Goal: Information Seeking & Learning: Learn about a topic

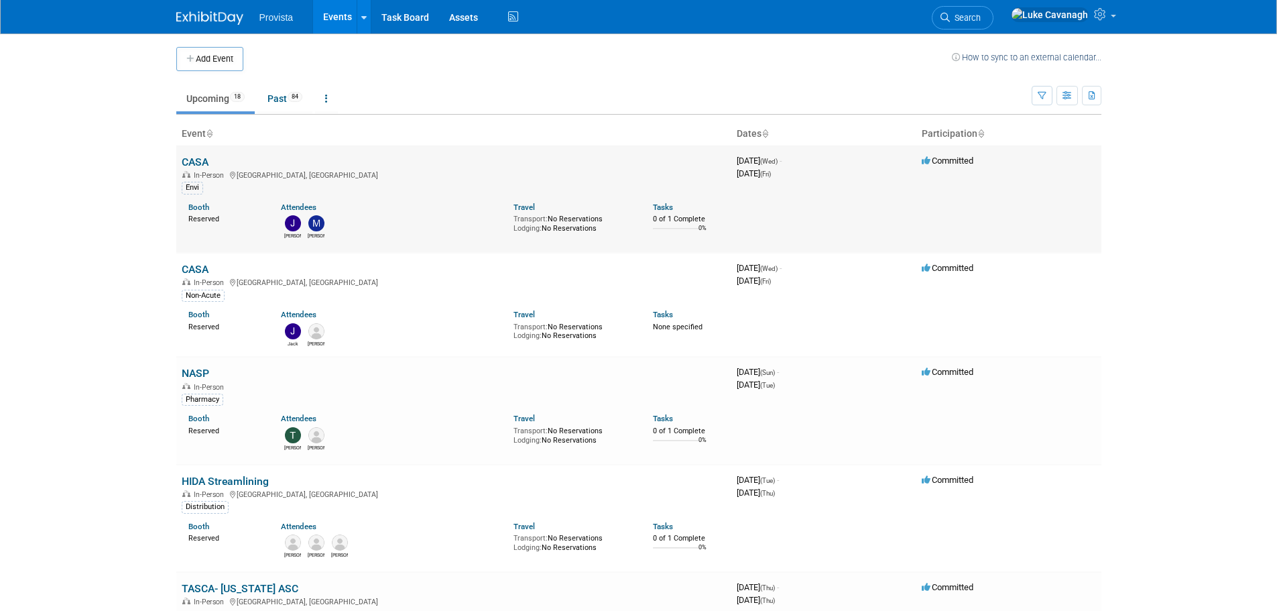
click at [200, 166] on link "CASA" at bounding box center [195, 162] width 27 height 13
click at [188, 268] on link "CASA" at bounding box center [195, 269] width 27 height 13
click at [206, 373] on link "NASP" at bounding box center [195, 373] width 27 height 13
click at [204, 376] on link "NASP" at bounding box center [195, 373] width 27 height 13
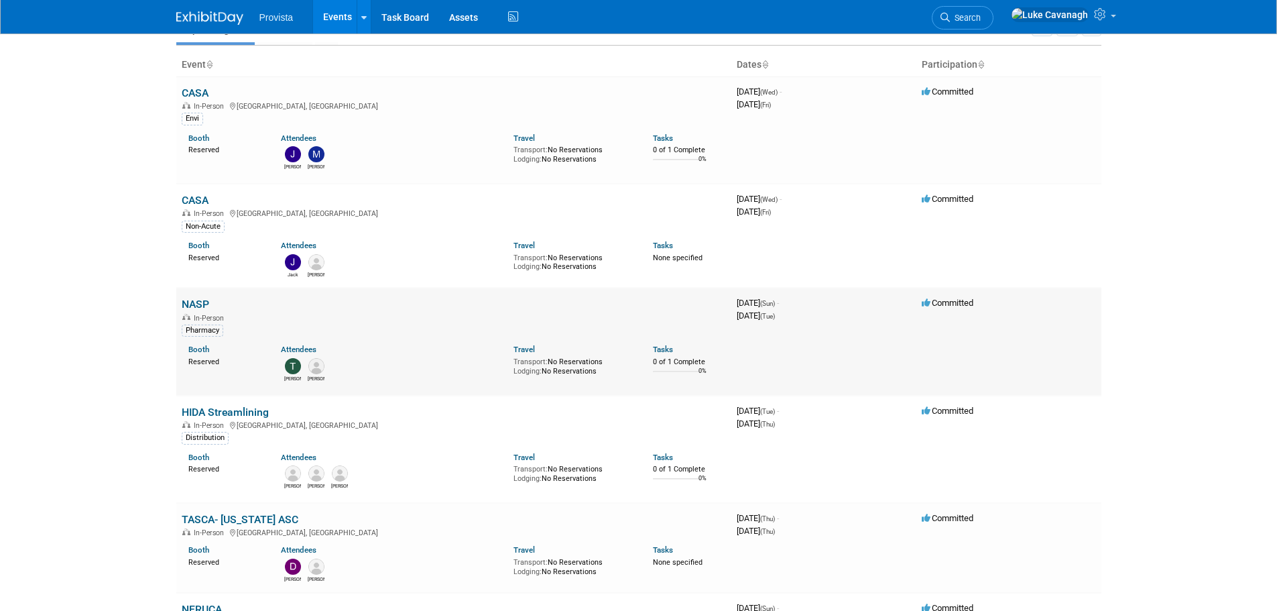
scroll to position [134, 0]
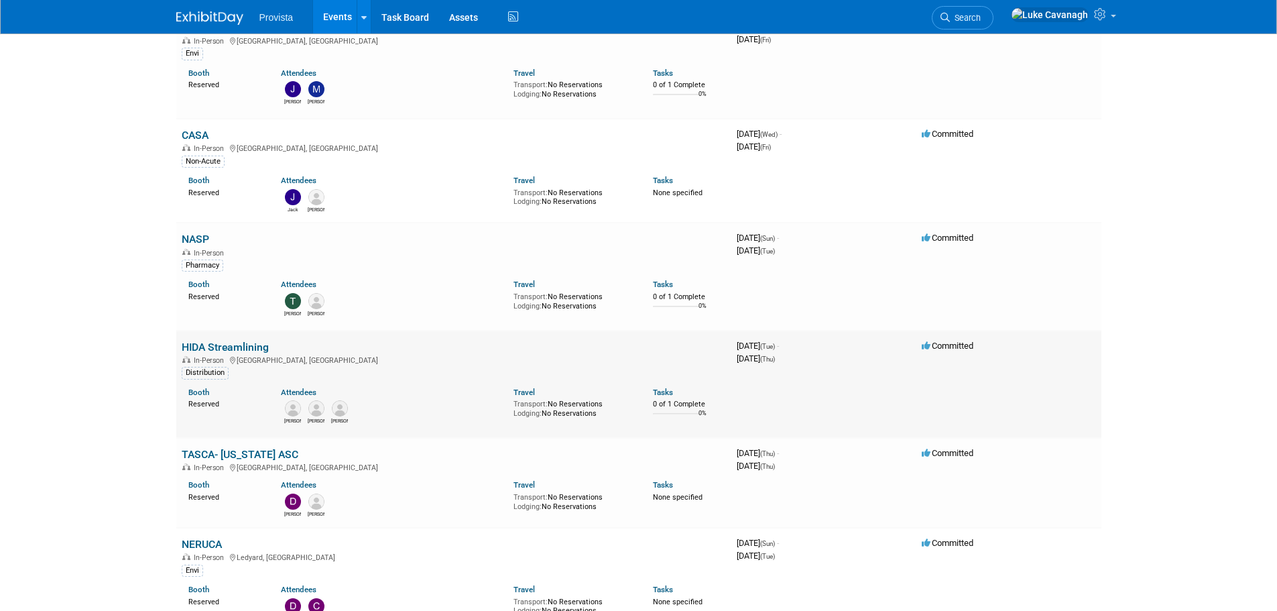
click at [241, 349] on link "HIDA Streamlining" at bounding box center [225, 347] width 87 height 13
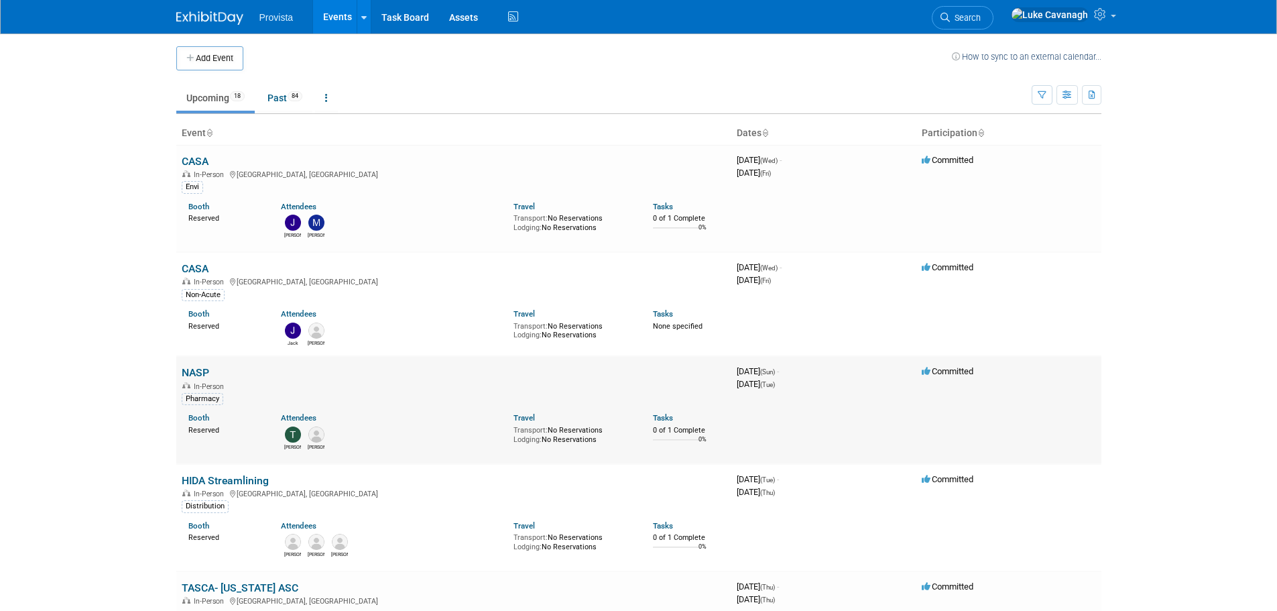
scroll to position [0, 0]
click at [199, 376] on link "NASP" at bounding box center [195, 373] width 27 height 13
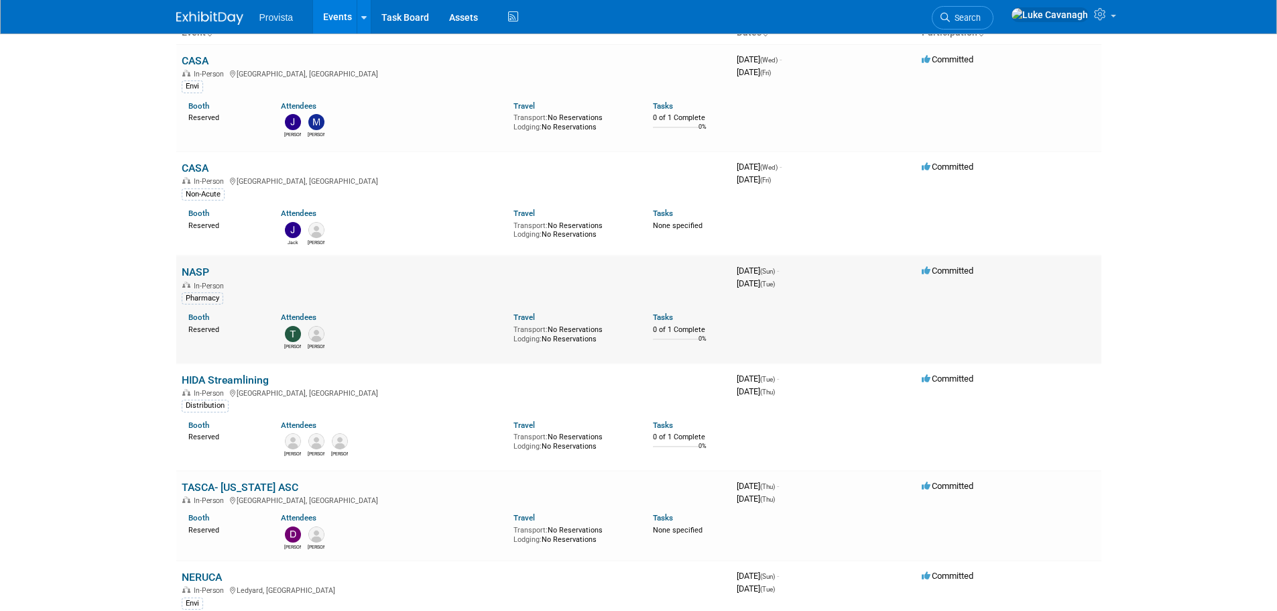
scroll to position [134, 0]
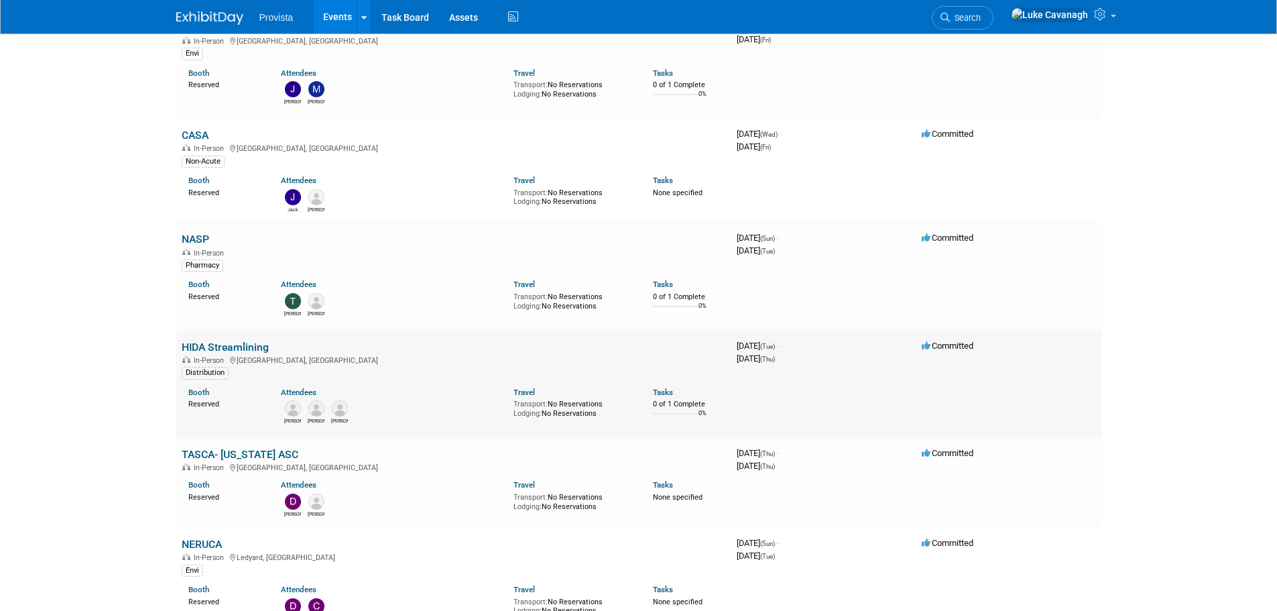
click at [223, 343] on link "HIDA Streamlining" at bounding box center [225, 347] width 87 height 13
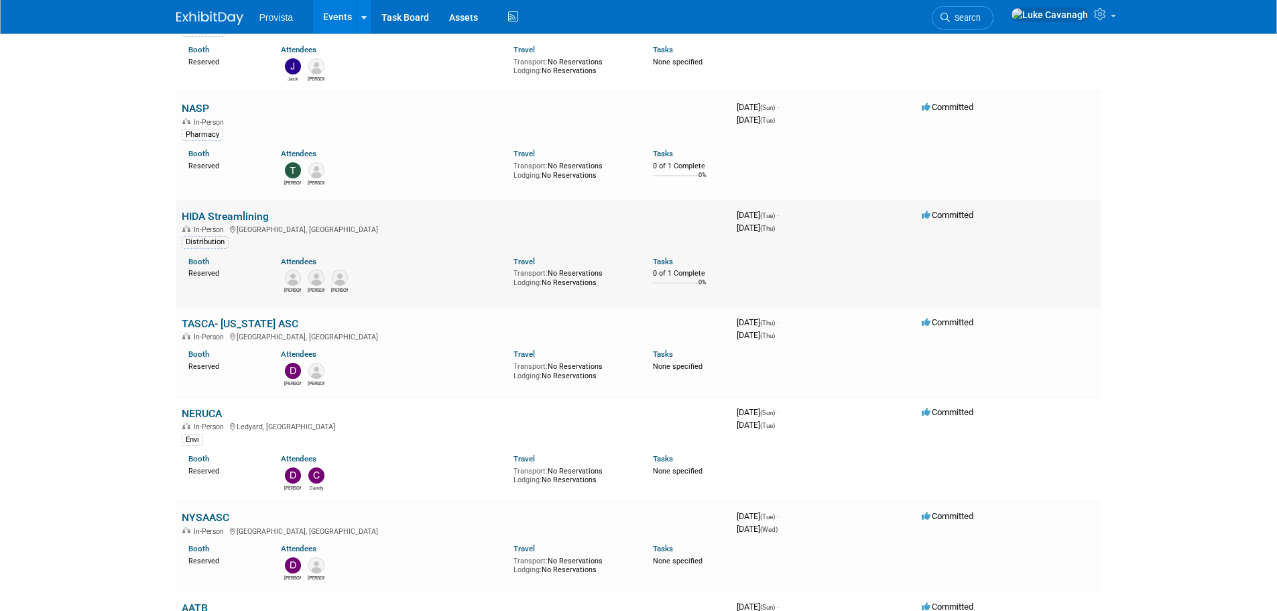
scroll to position [268, 0]
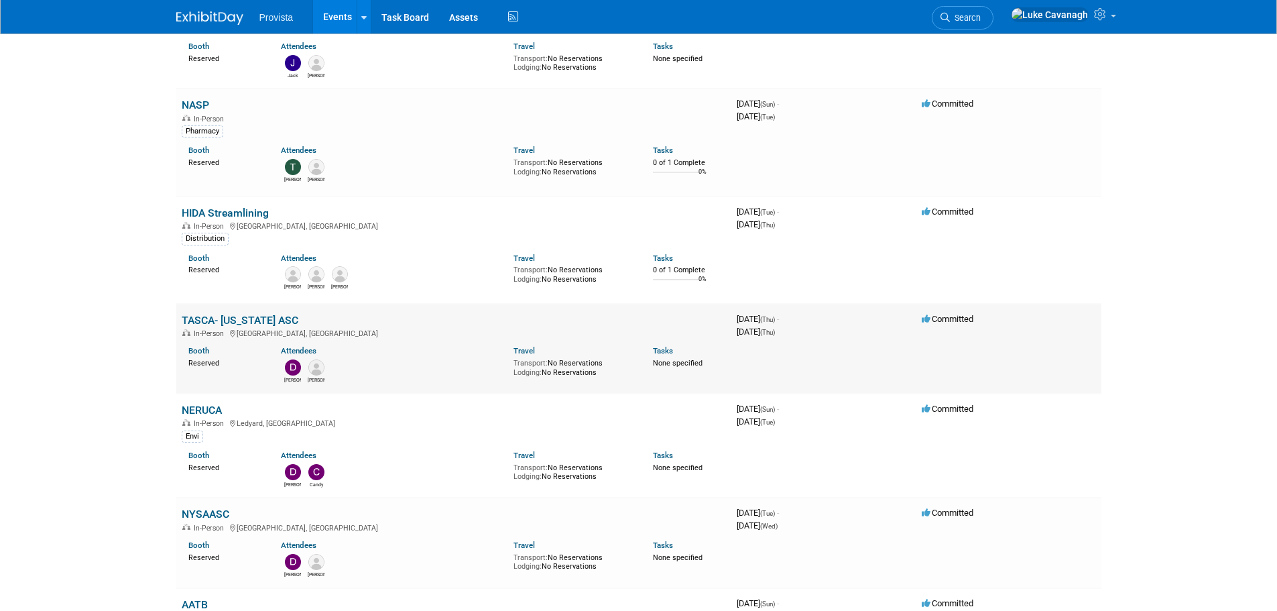
click at [286, 317] on link "TASCA- [US_STATE] ASC" at bounding box center [240, 320] width 117 height 13
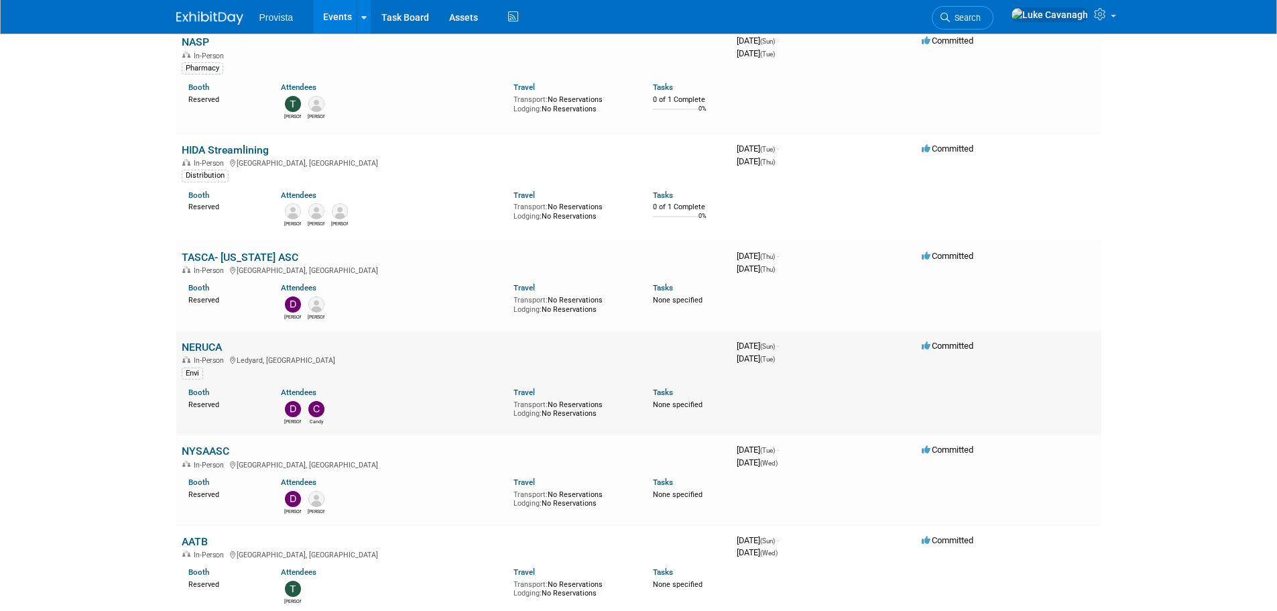
scroll to position [402, 0]
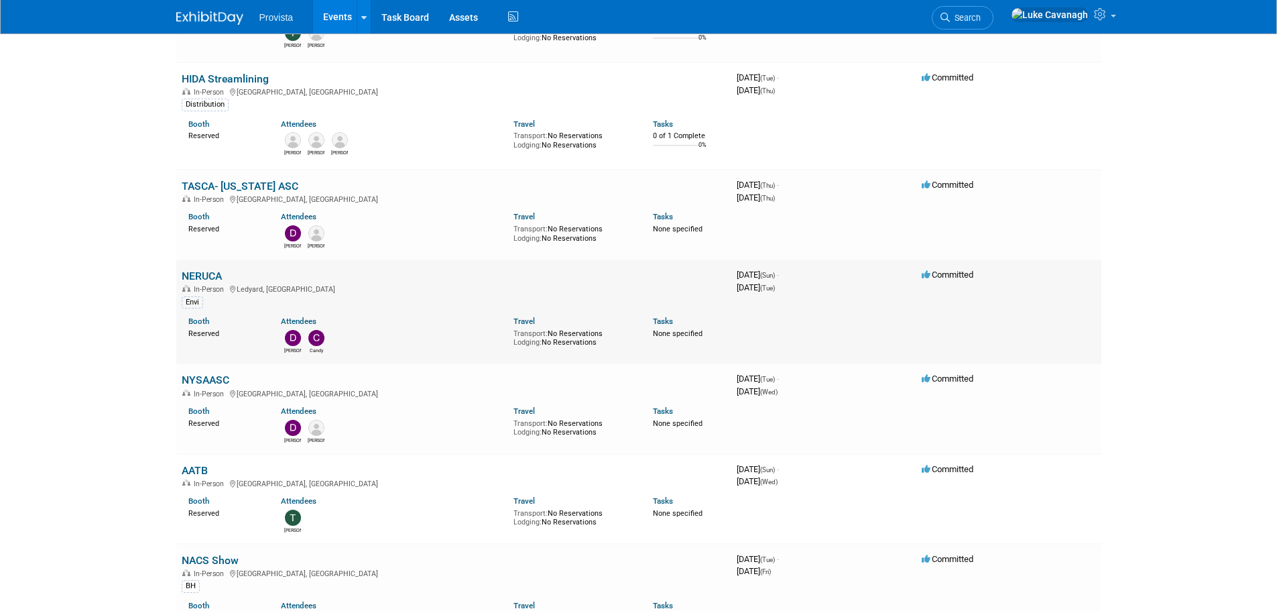
click at [204, 273] on link "NERUCA" at bounding box center [202, 276] width 40 height 13
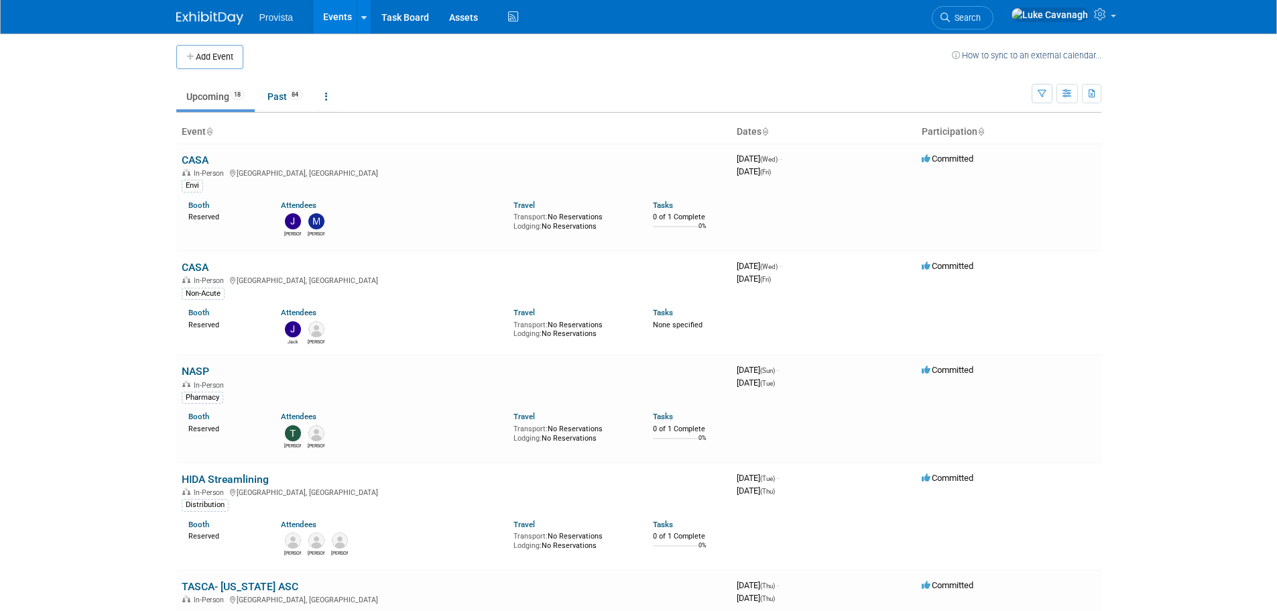
scroll to position [0, 0]
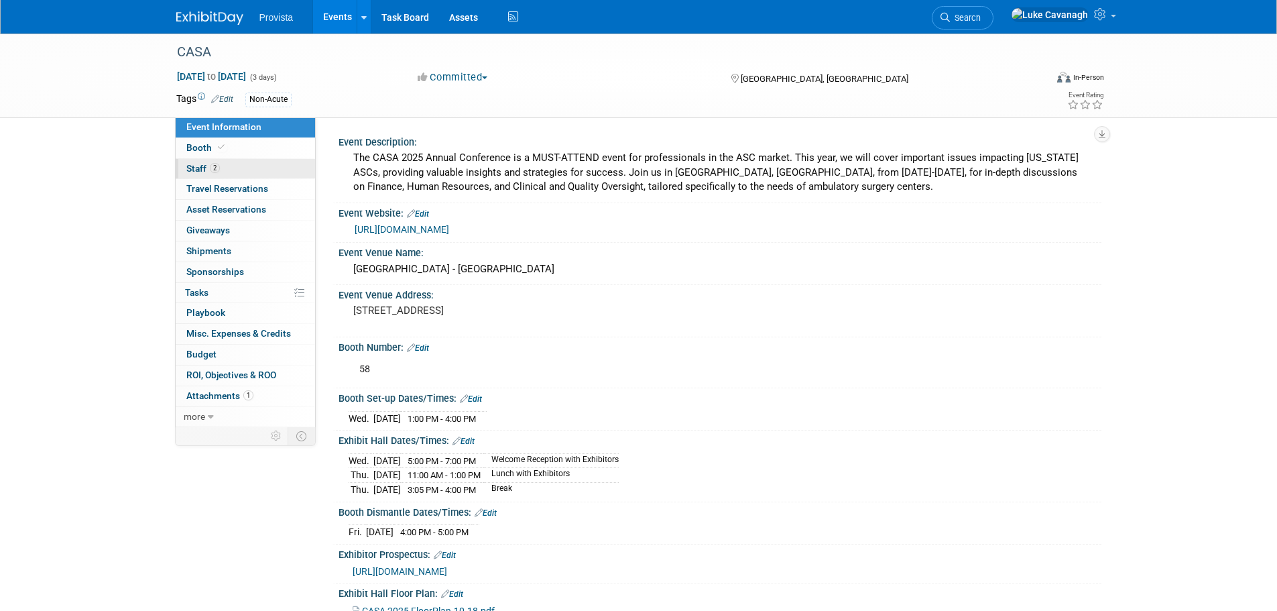
click at [201, 173] on span "Staff 2" at bounding box center [203, 168] width 34 height 11
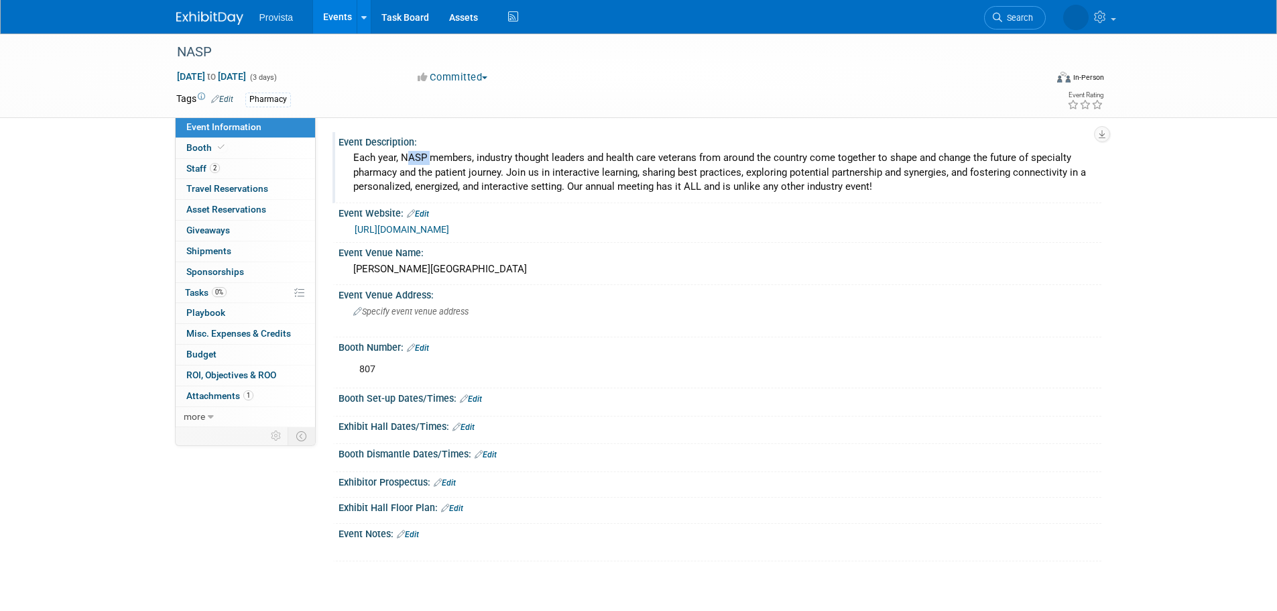
drag, startPoint x: 402, startPoint y: 159, endPoint x: 425, endPoint y: 159, distance: 22.8
click at [425, 159] on div "Each year, NASP members, industry thought leaders and health care veterans from…" at bounding box center [720, 172] width 743 height 50
click at [199, 169] on span "Staff 2" at bounding box center [203, 168] width 34 height 11
click at [390, 230] on link "https://naspnet.org/annual-meeting" at bounding box center [402, 229] width 95 height 11
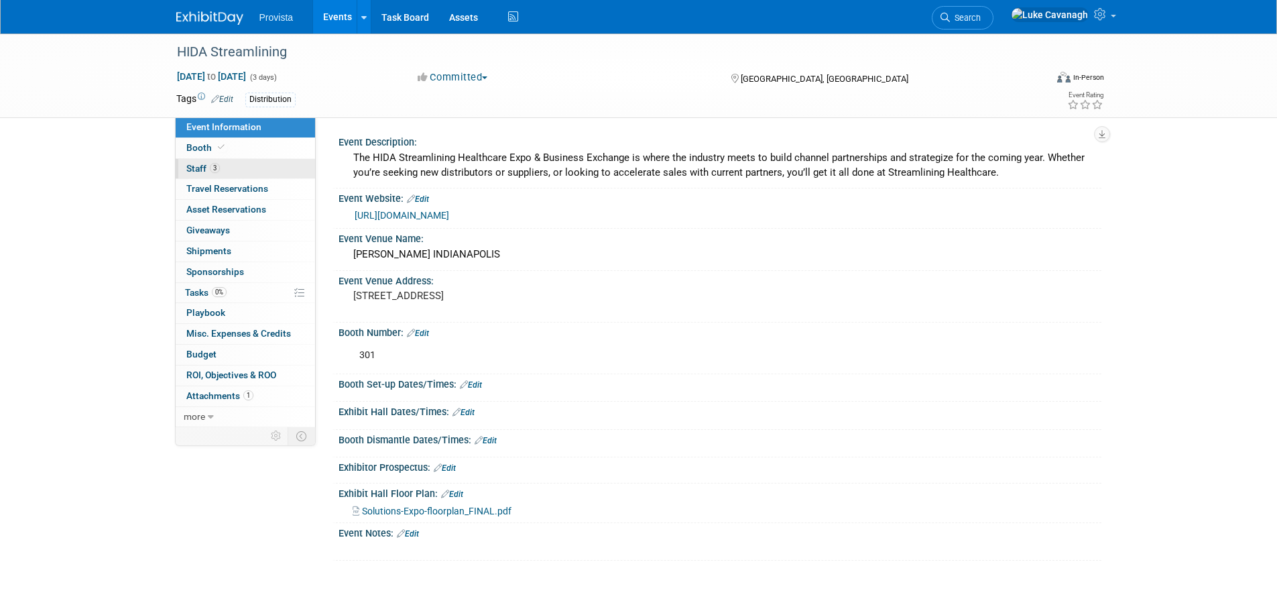
click at [195, 172] on span "Staff 3" at bounding box center [203, 168] width 34 height 11
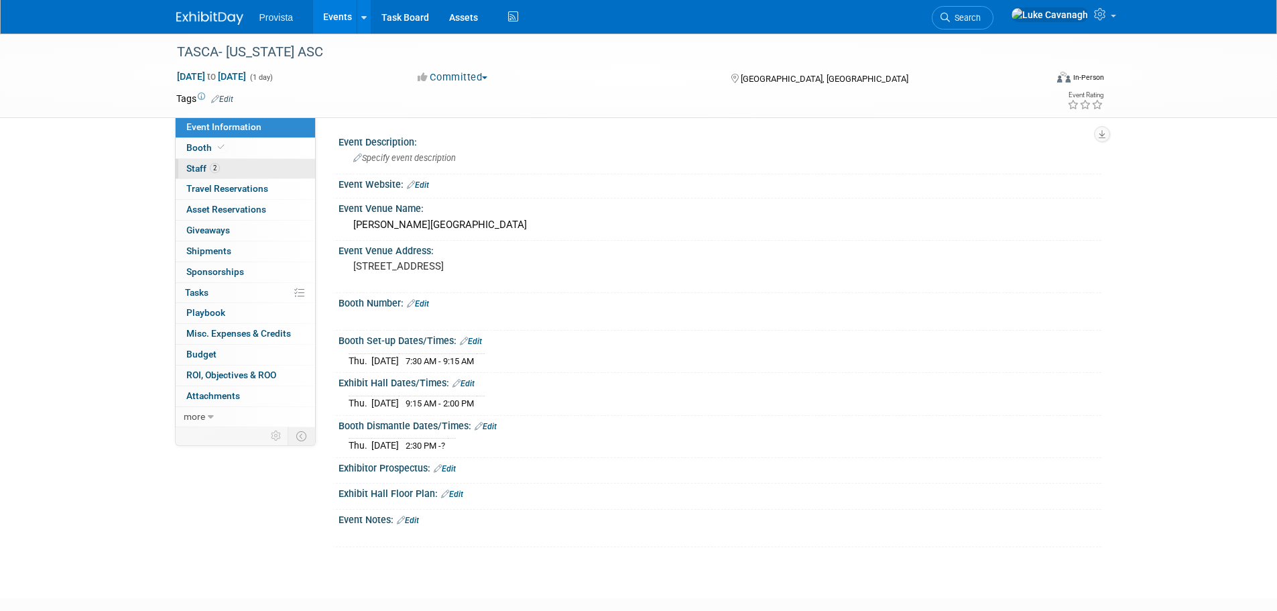
click at [197, 168] on span "Staff 2" at bounding box center [203, 168] width 34 height 11
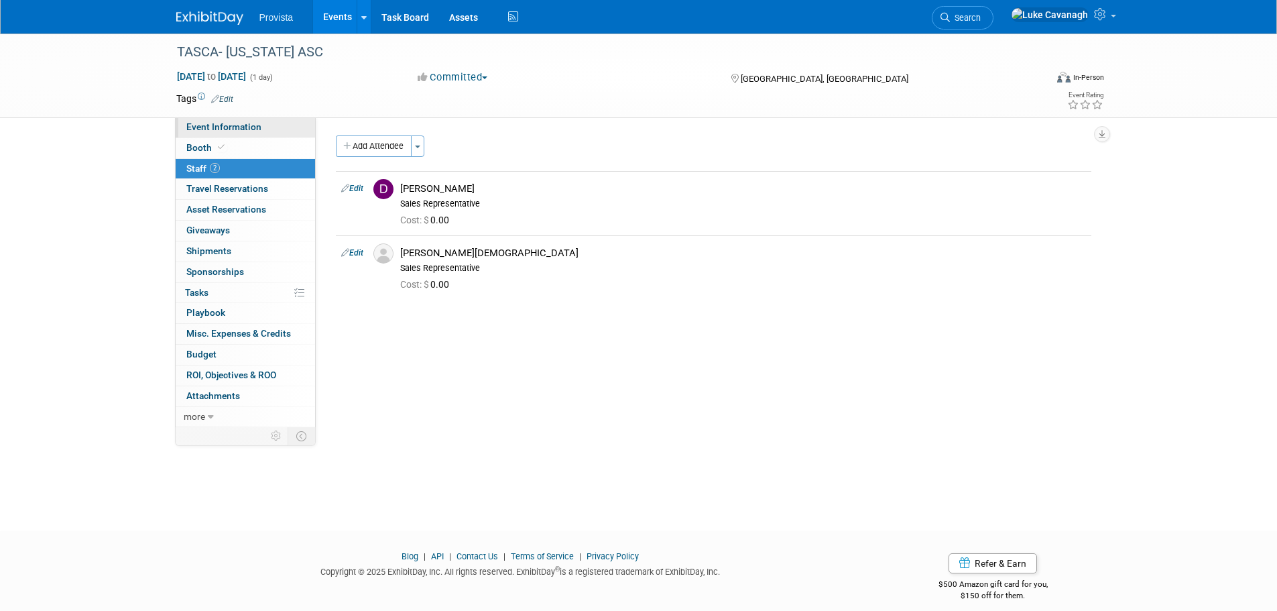
click at [204, 125] on span "Event Information" at bounding box center [223, 126] width 75 height 11
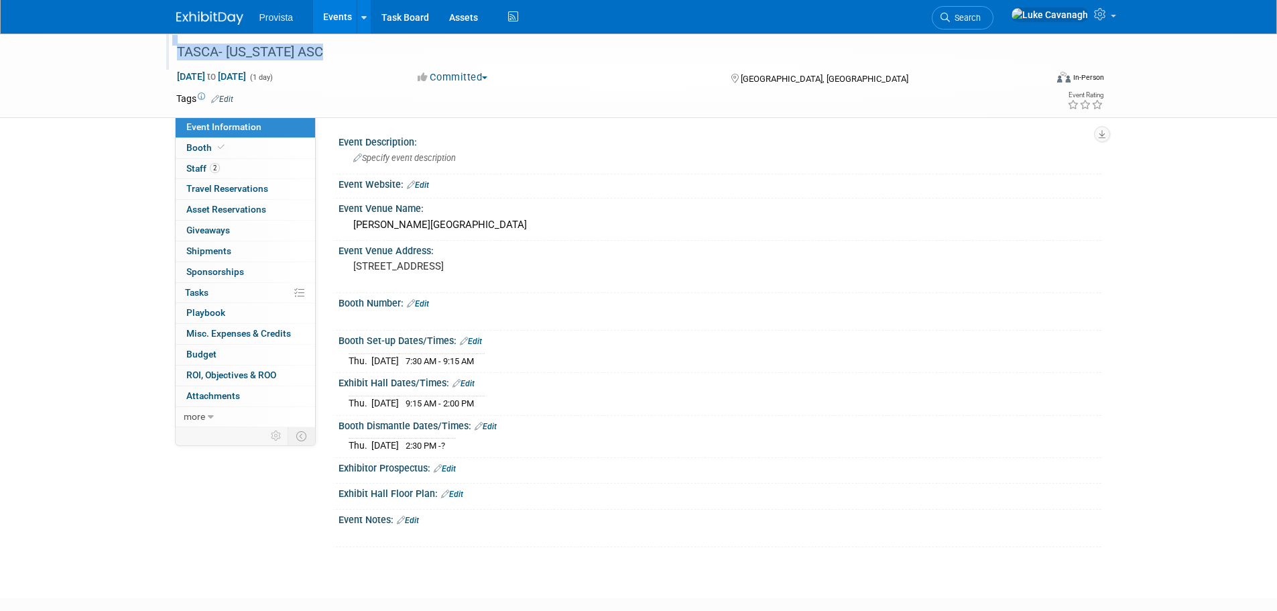
drag, startPoint x: 170, startPoint y: 51, endPoint x: 331, endPoint y: 50, distance: 160.2
click at [331, 50] on div "TASCA- [US_STATE] ASC" at bounding box center [601, 52] width 870 height 36
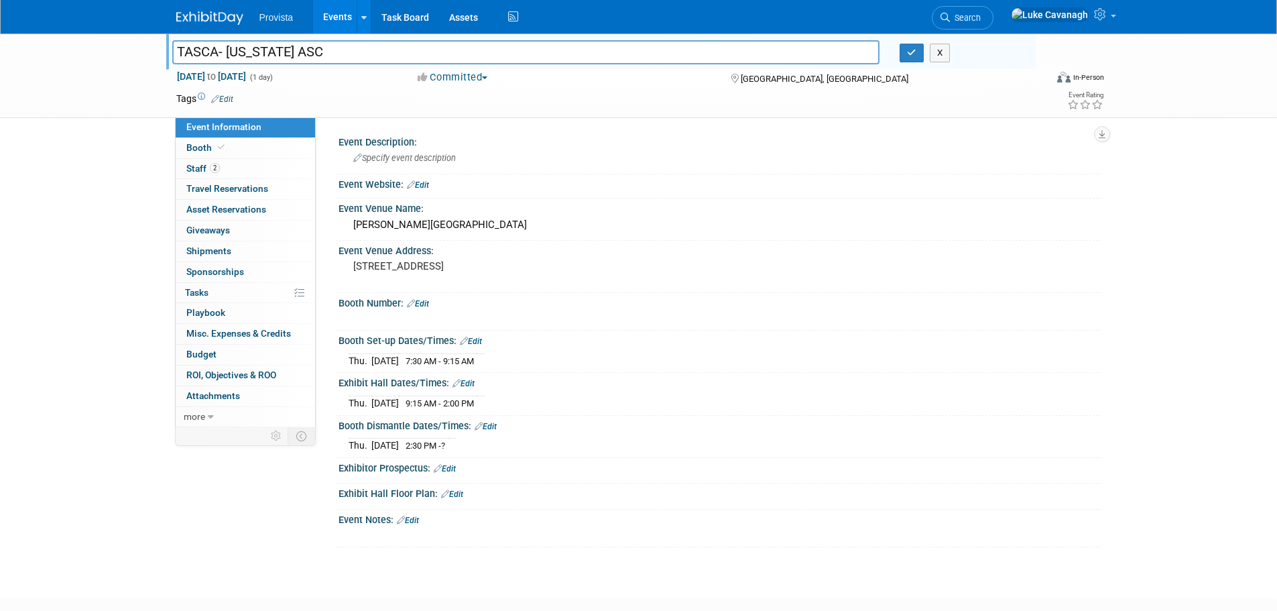
click at [268, 54] on input "TASCA- [US_STATE] ASC" at bounding box center [526, 51] width 708 height 23
click at [198, 169] on span "Staff 2" at bounding box center [203, 168] width 34 height 11
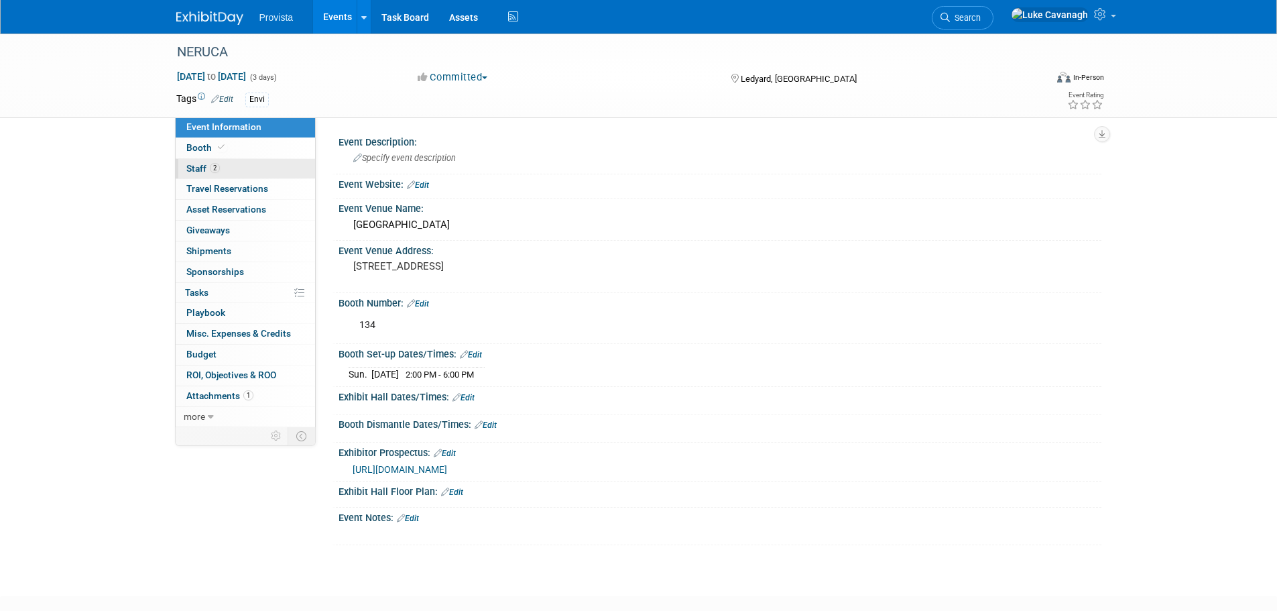
click at [212, 172] on span "2" at bounding box center [215, 168] width 10 height 10
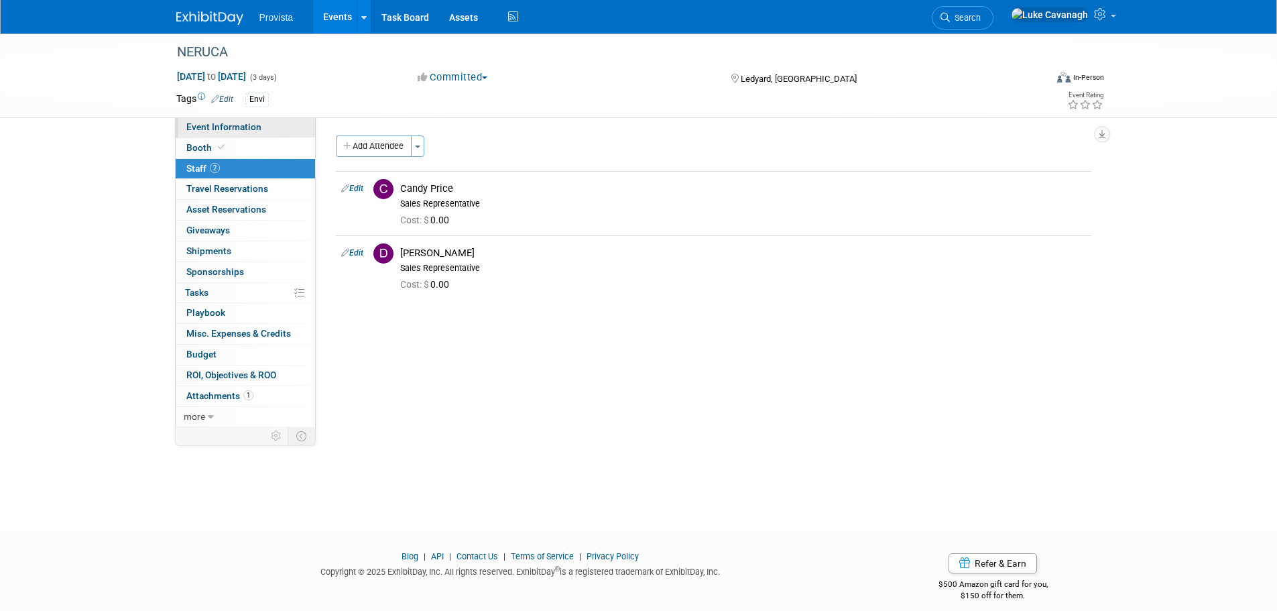
click at [207, 121] on link "Event Information" at bounding box center [245, 127] width 139 height 20
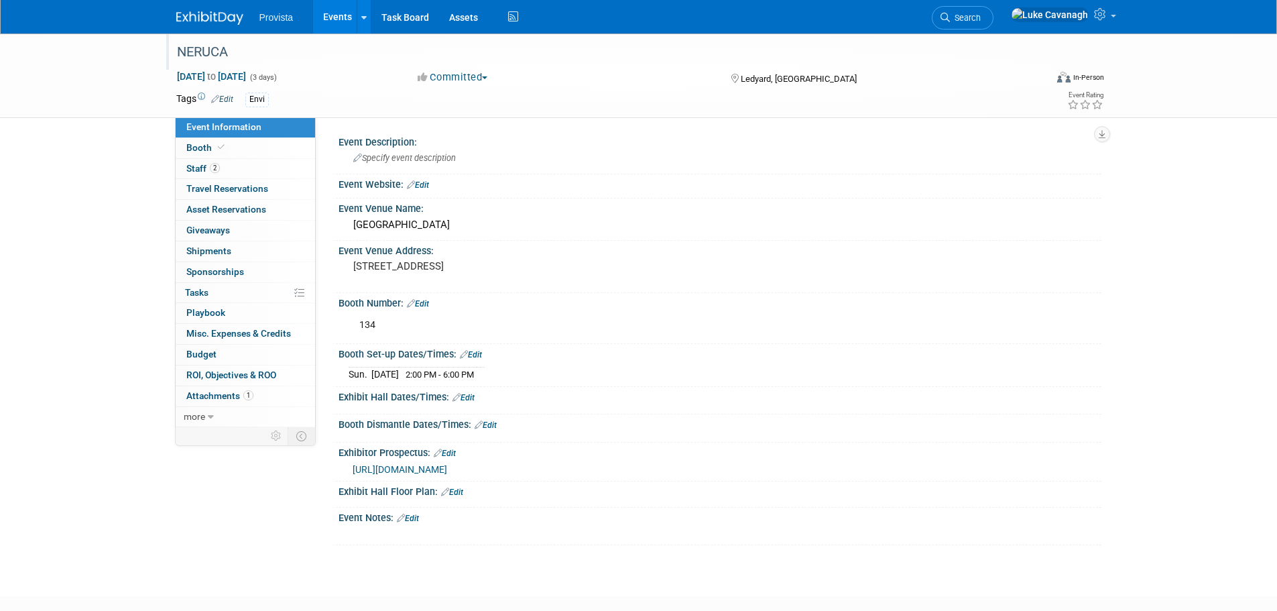
drag, startPoint x: 234, startPoint y: 56, endPoint x: 172, endPoint y: 52, distance: 62.5
click at [172, 52] on div "NERUCA" at bounding box center [598, 52] width 853 height 24
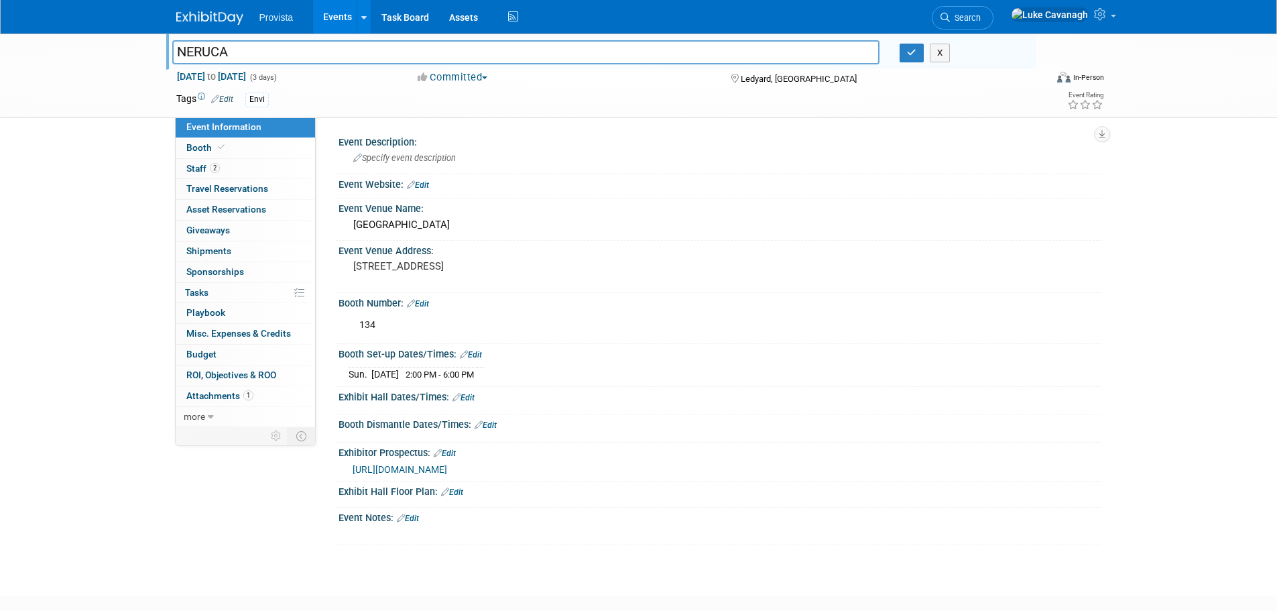
click at [220, 54] on input "NERUCA" at bounding box center [526, 51] width 708 height 23
